Goal: Navigation & Orientation: Find specific page/section

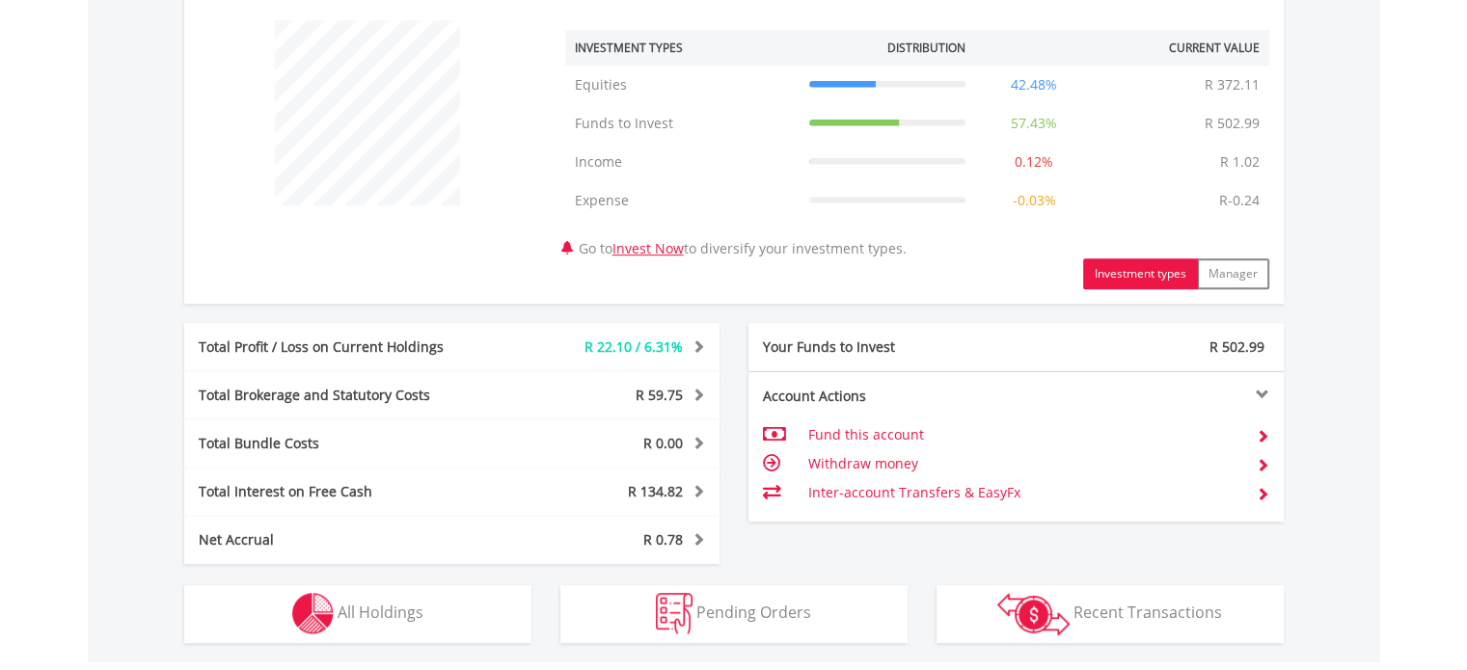
scroll to position [1036, 0]
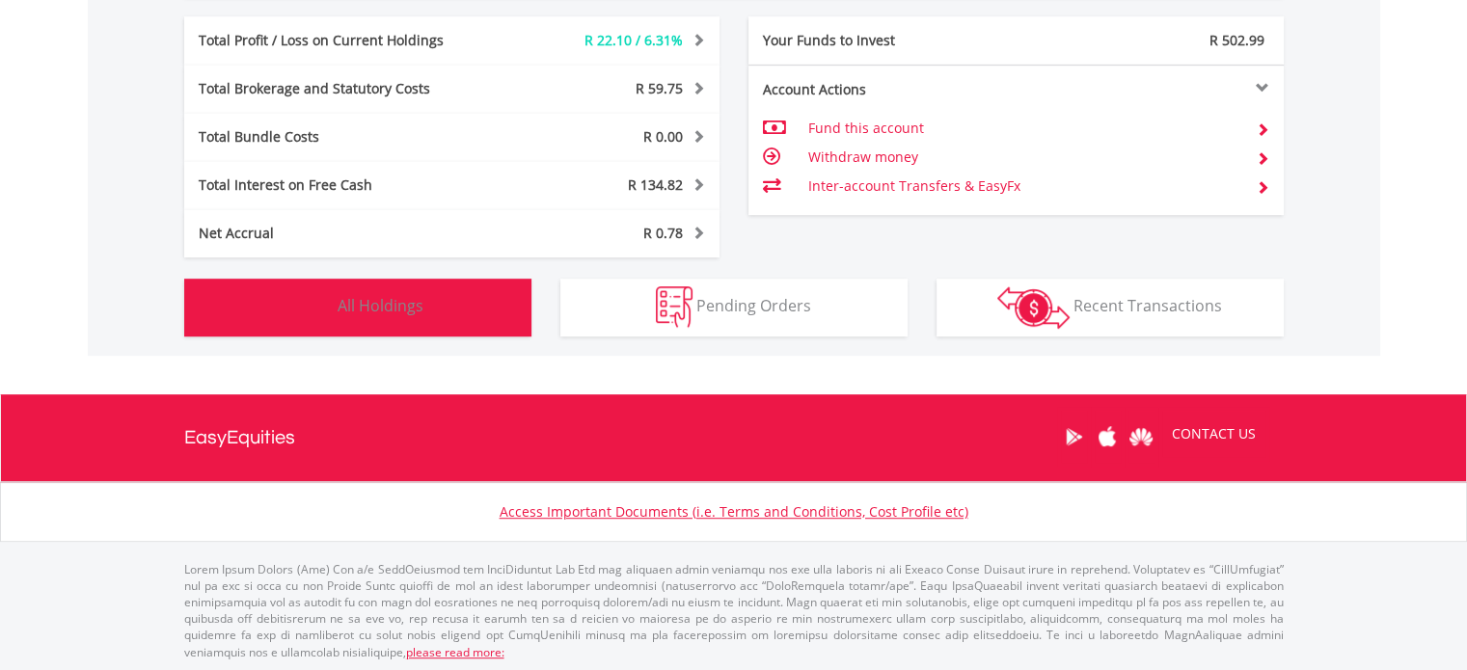
click at [466, 304] on button "Holdings All Holdings" at bounding box center [357, 308] width 347 height 58
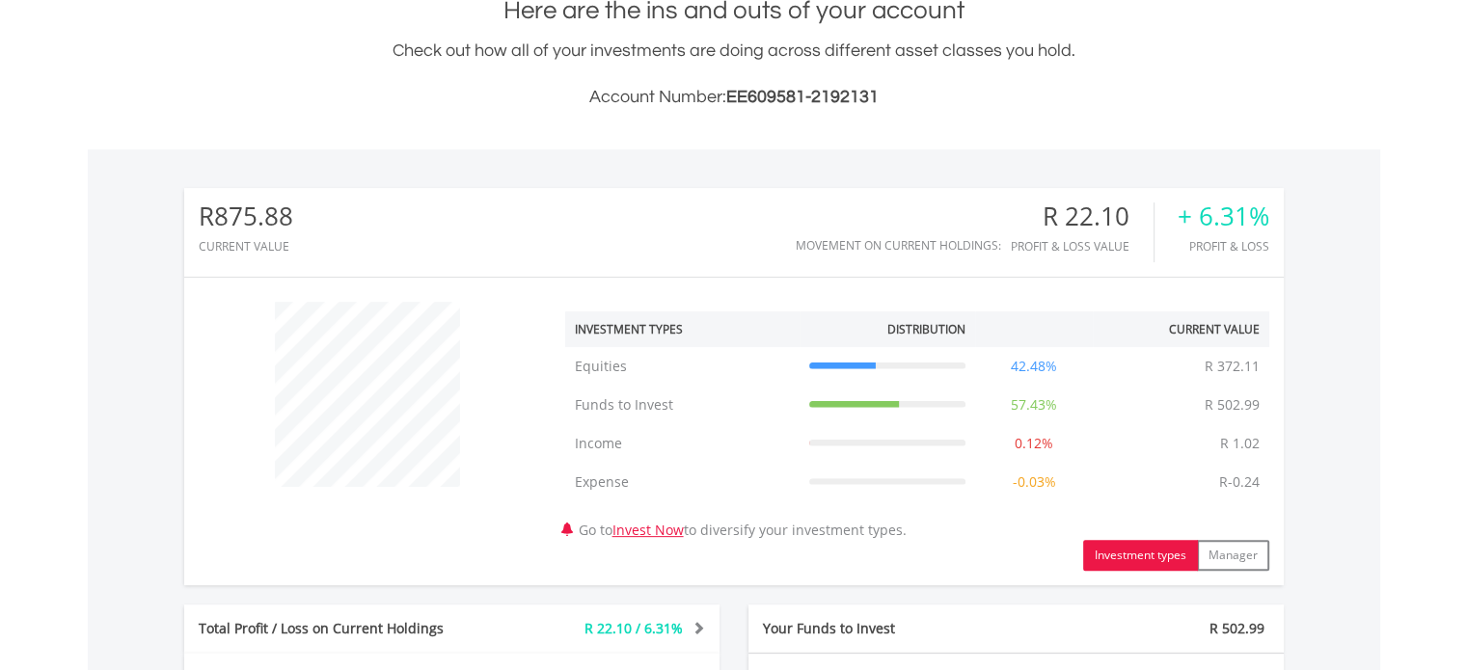
scroll to position [0, 0]
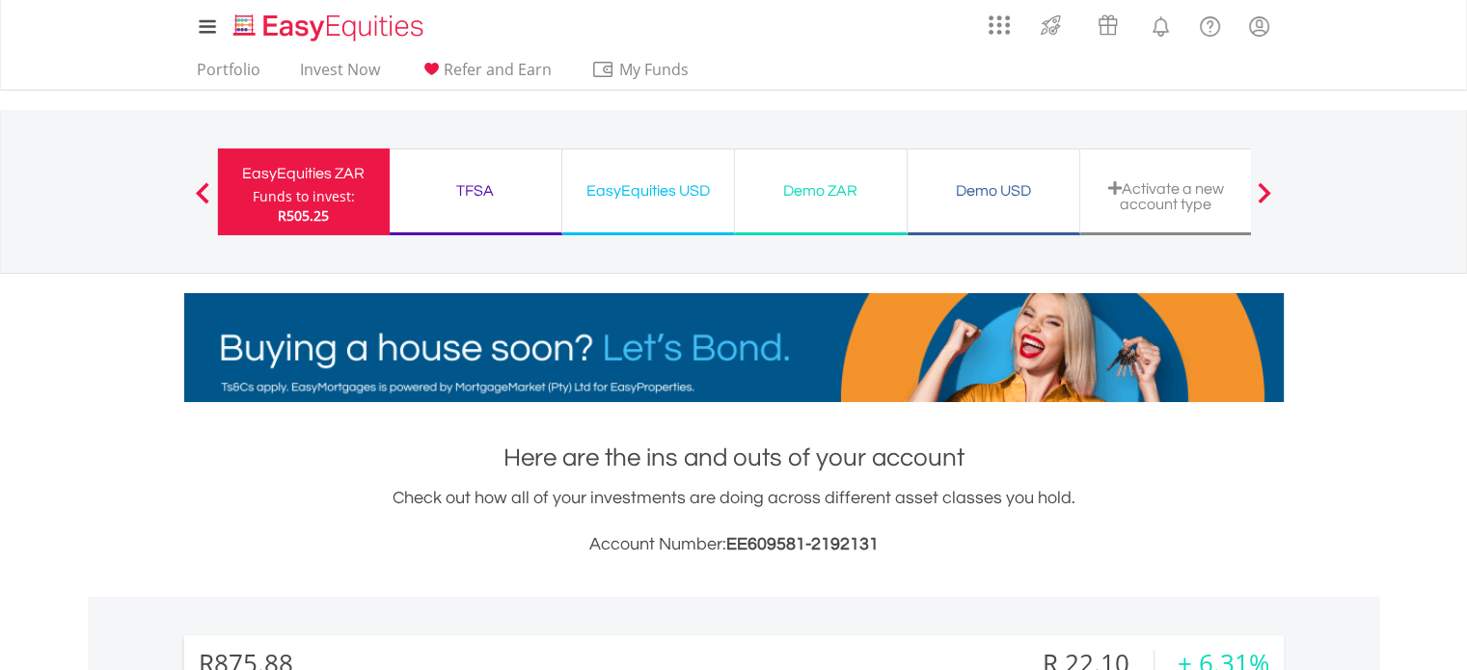
click at [624, 207] on div "EasyEquities USD Funds to invest: R505.25" at bounding box center [648, 192] width 173 height 87
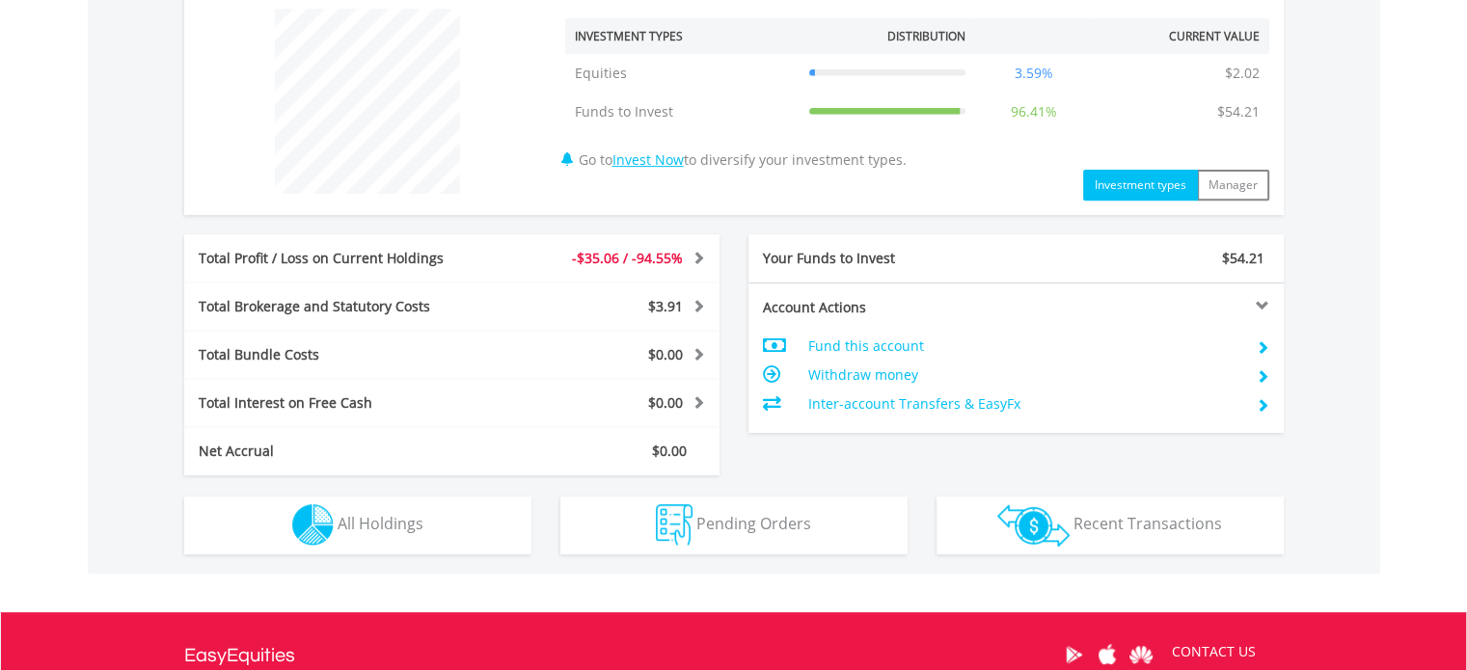
scroll to position [959, 0]
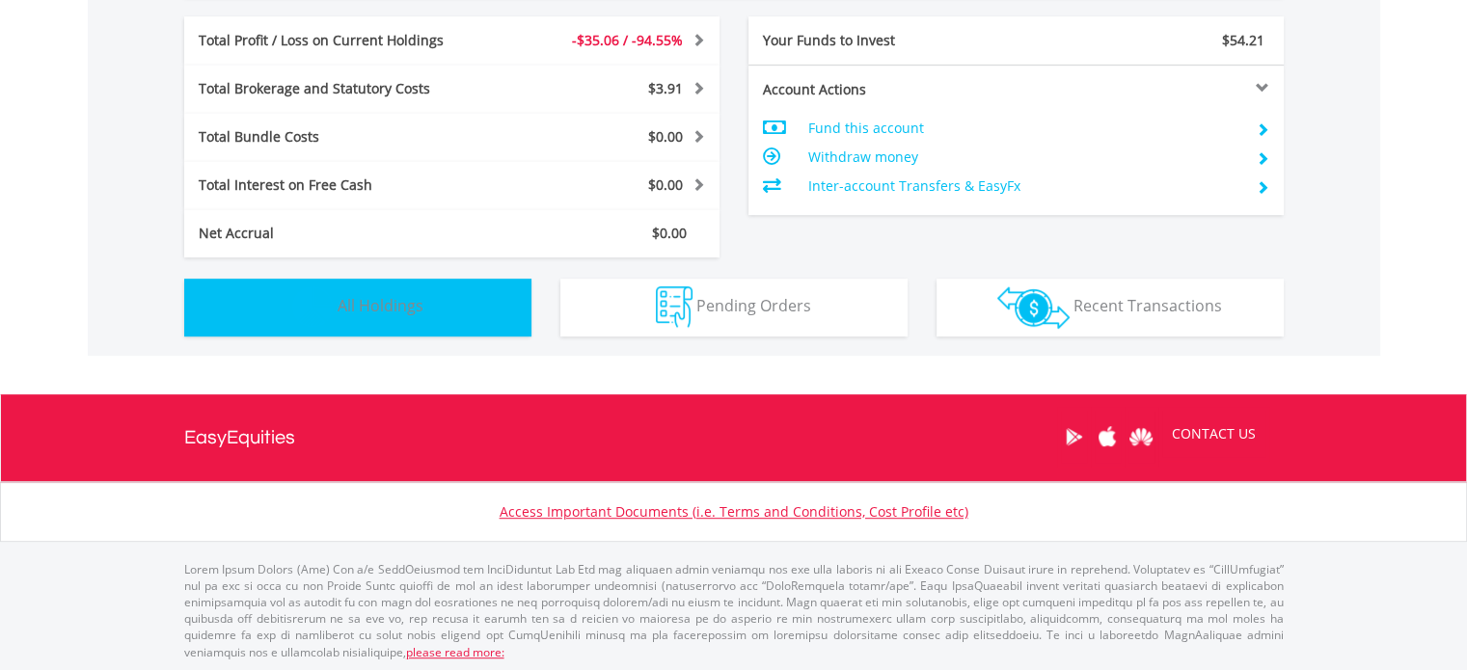
click at [382, 331] on button "Holdings All Holdings" at bounding box center [357, 308] width 347 height 58
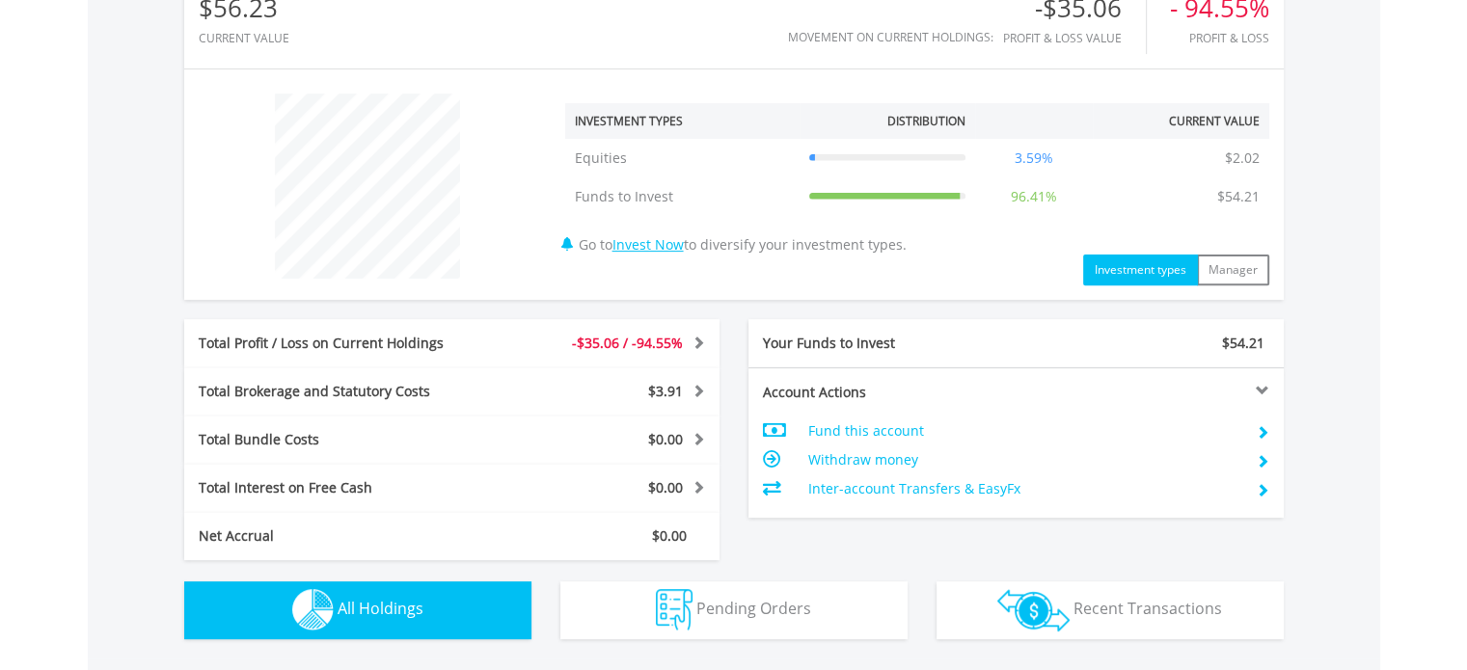
scroll to position [0, 0]
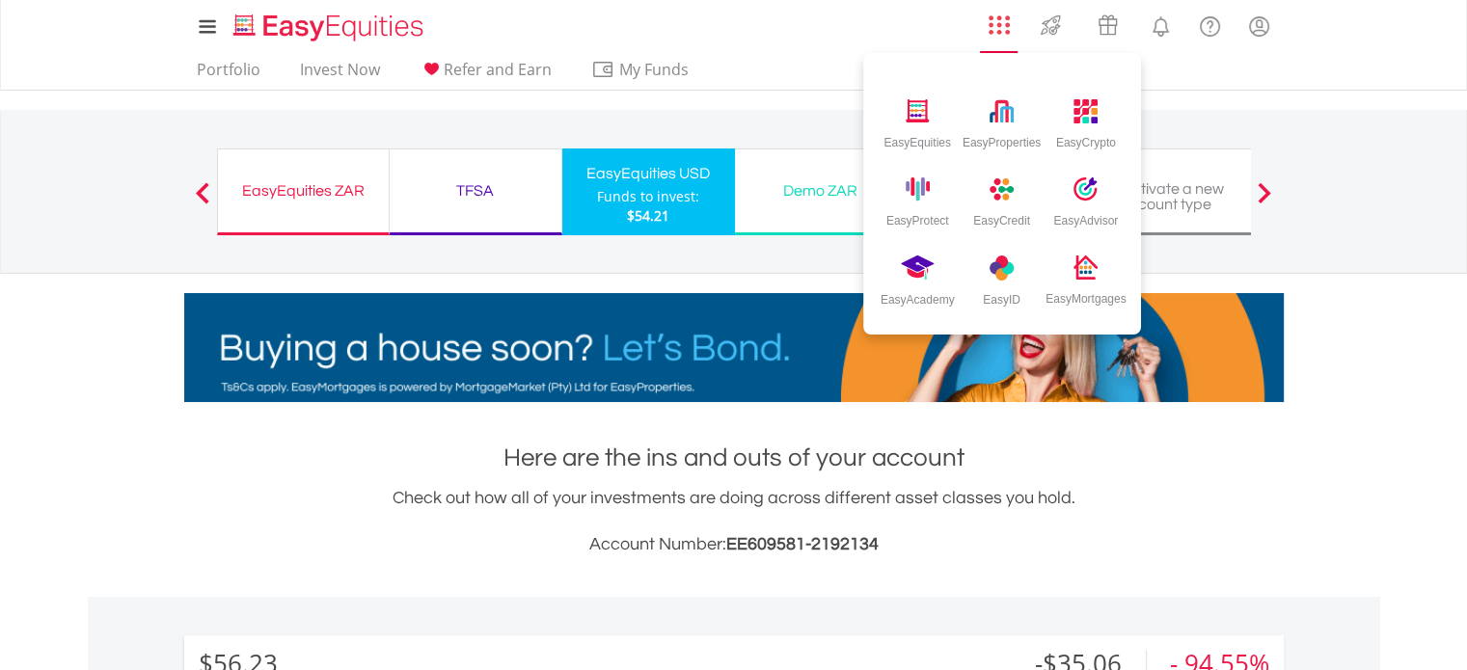
click at [999, 11] on link "AppsGrid" at bounding box center [999, 20] width 46 height 31
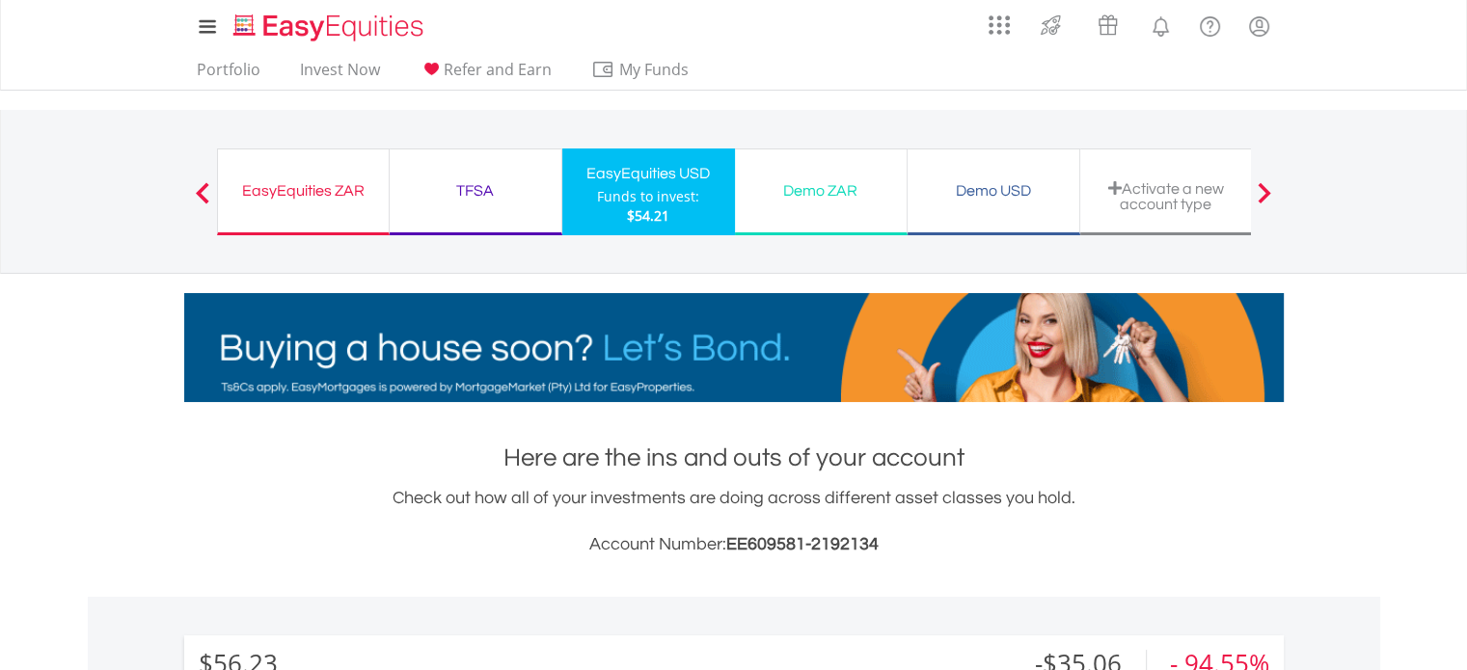
click at [1099, 105] on div "My Investments Invest Now New Listings Sell My Recurring Investments Pending Or…" at bounding box center [733, 201] width 1467 height 402
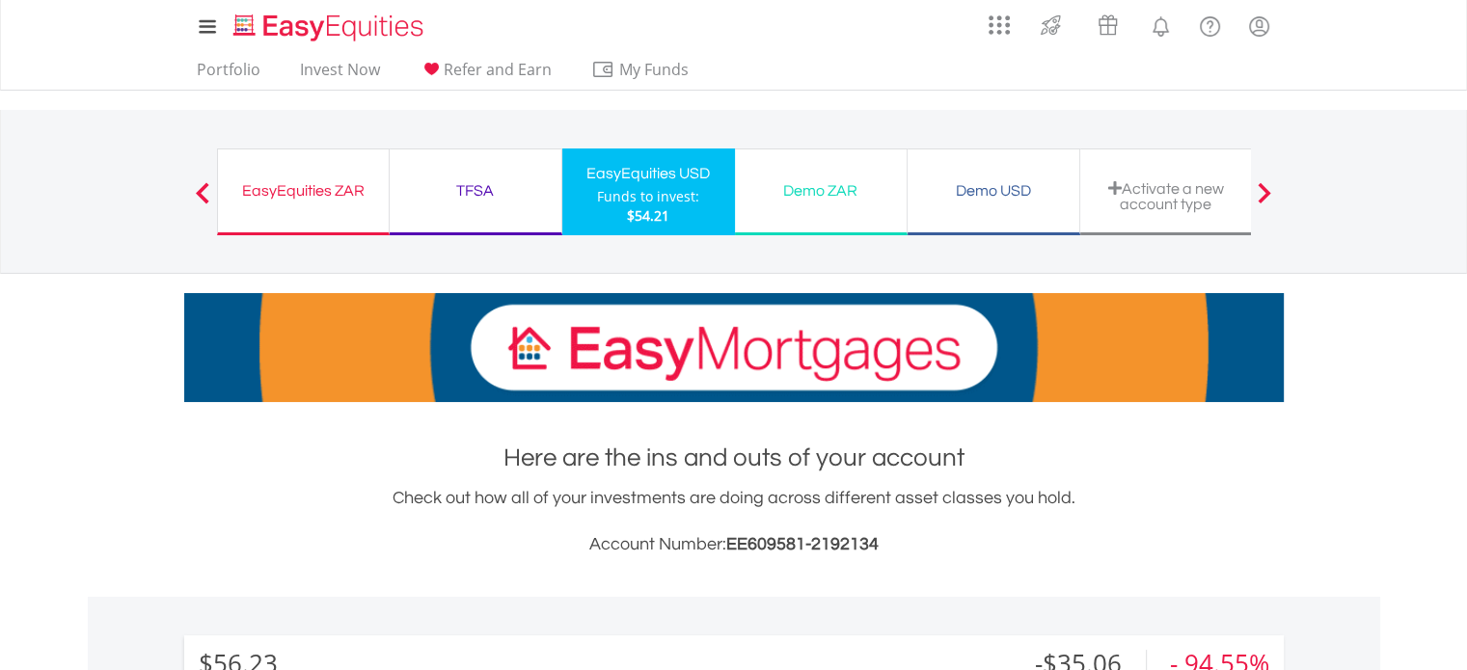
click at [1099, 105] on div "My Investments Invest Now New Listings Sell My Recurring Investments Pending Or…" at bounding box center [733, 201] width 1467 height 402
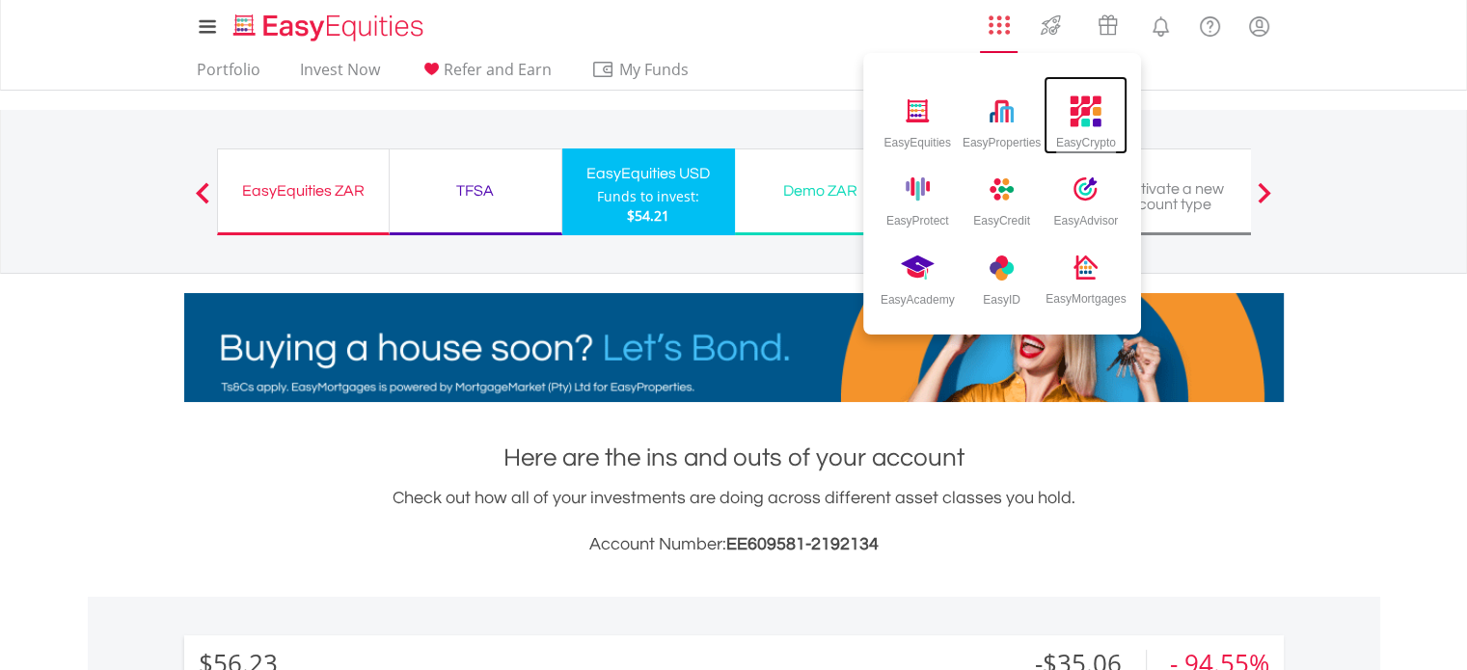
click at [1064, 111] on div "EasyCrypto" at bounding box center [1085, 115] width 84 height 78
